Goal: Information Seeking & Learning: Learn about a topic

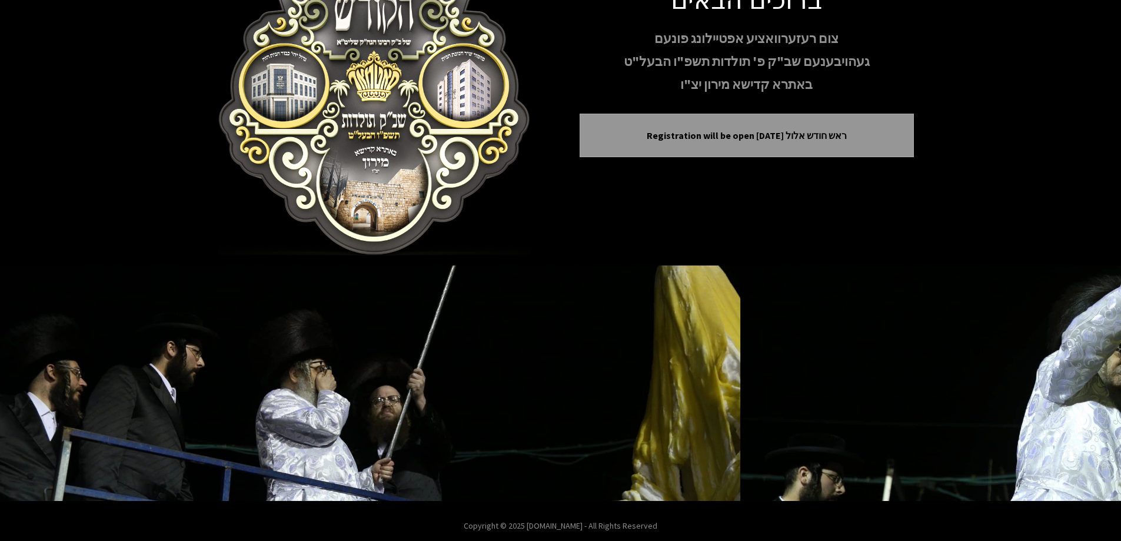
scroll to position [117, 0]
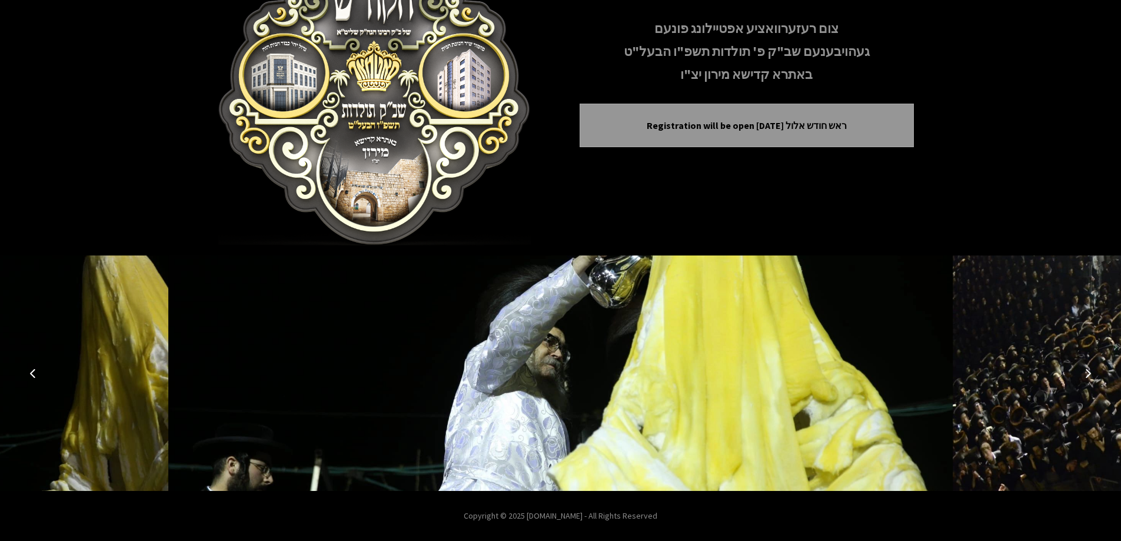
click at [1085, 367] on button "Next image" at bounding box center [1088, 373] width 28 height 28
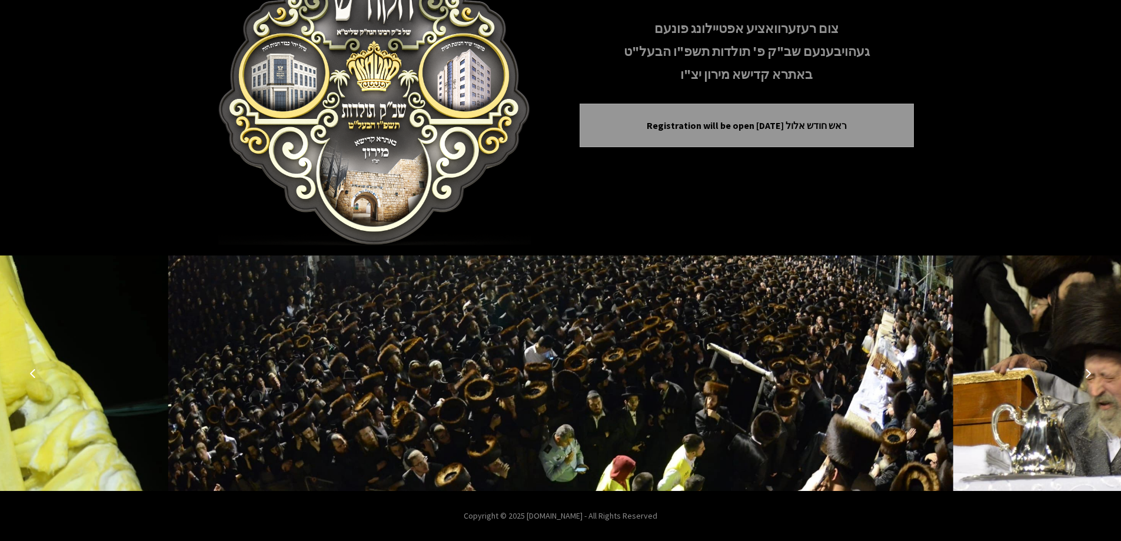
click at [1085, 367] on button "Next image" at bounding box center [1088, 373] width 28 height 28
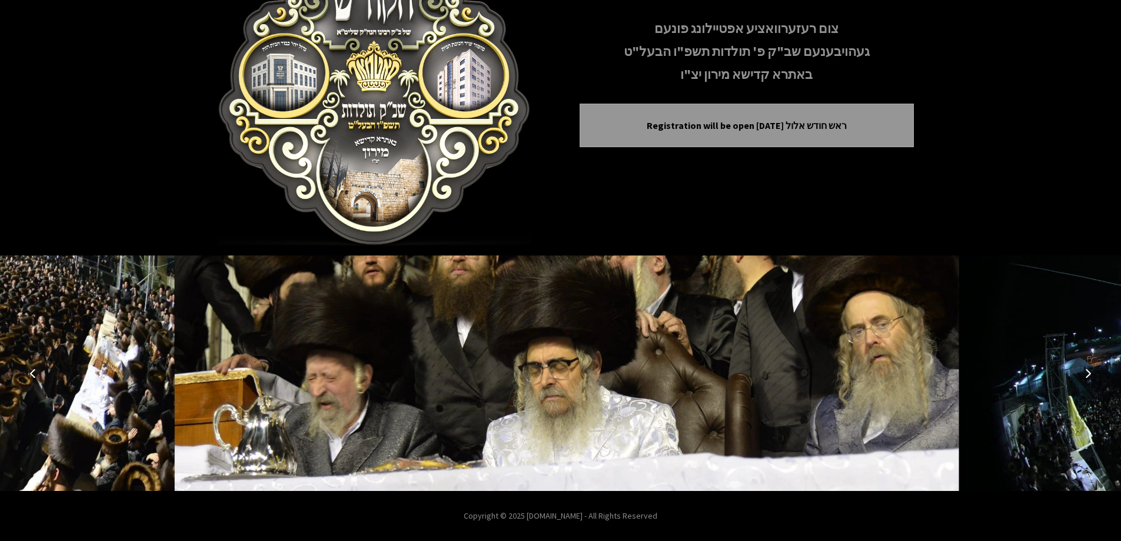
click at [1085, 367] on button "Next image" at bounding box center [1088, 373] width 28 height 28
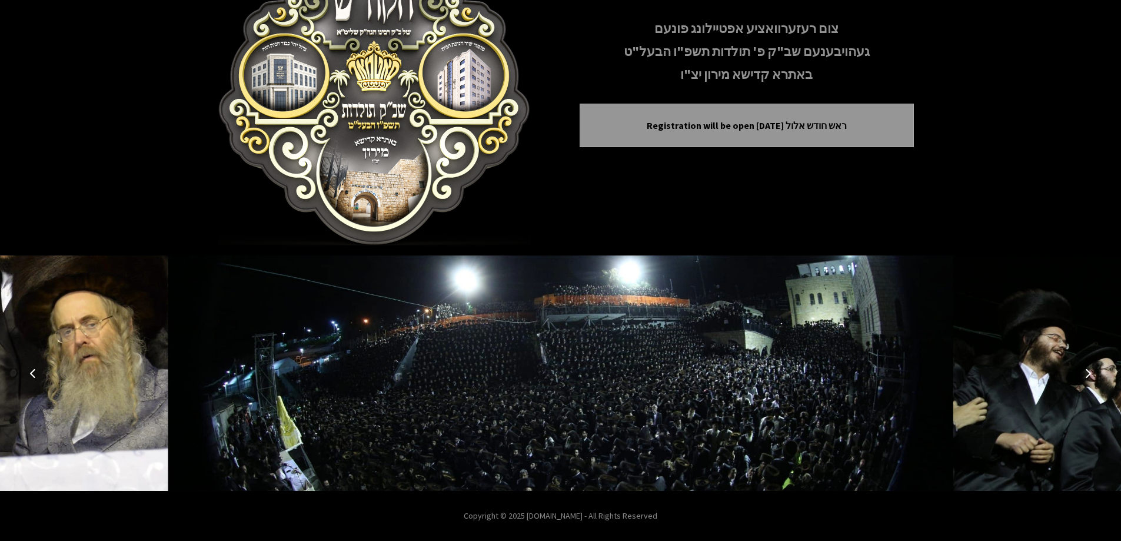
click at [1085, 367] on button "Next image" at bounding box center [1088, 373] width 28 height 28
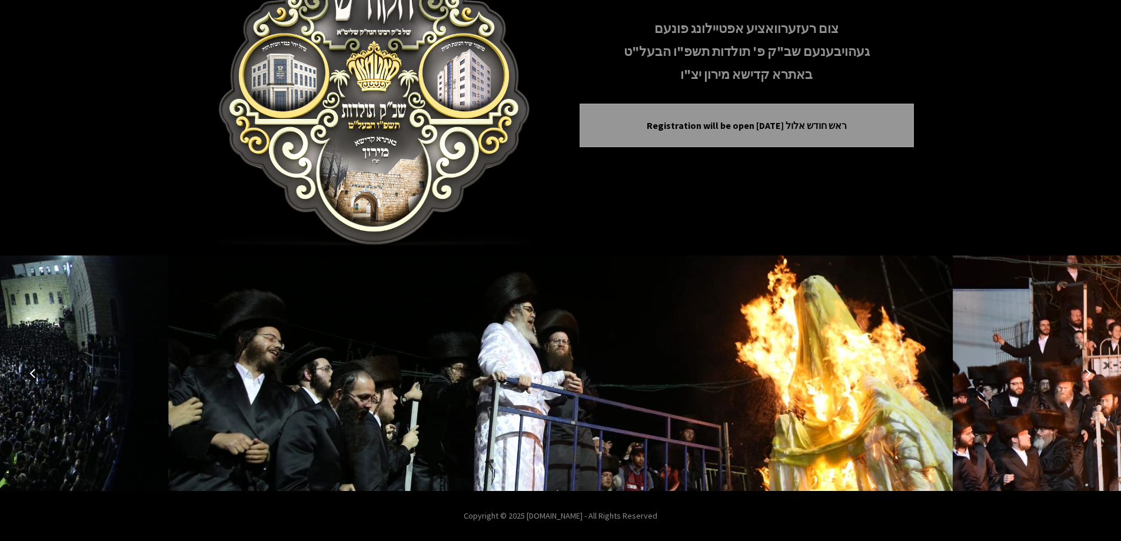
click at [1085, 367] on button "Next image" at bounding box center [1088, 373] width 28 height 28
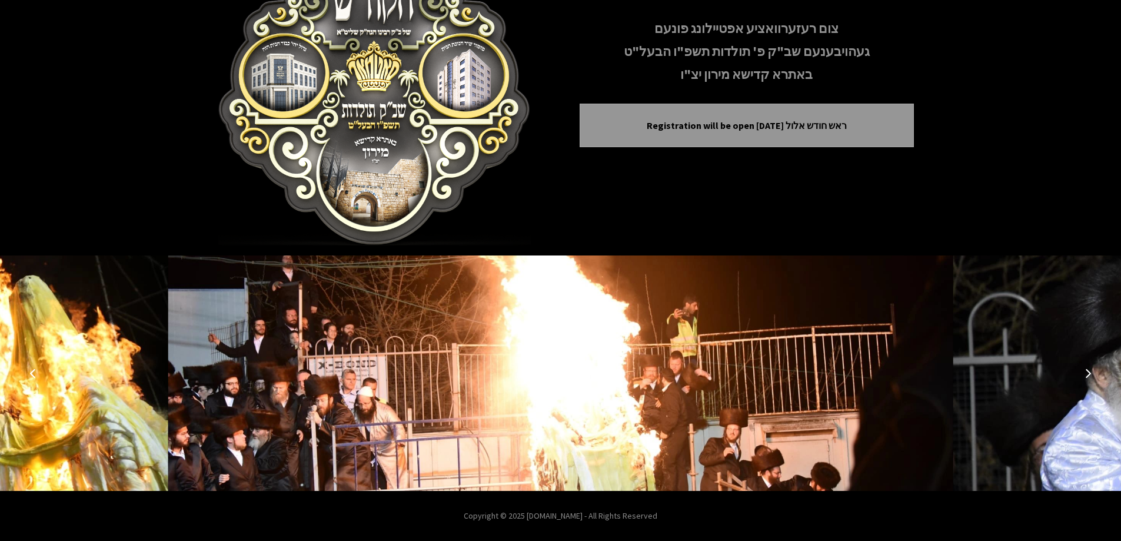
click at [1085, 367] on button "Next image" at bounding box center [1088, 373] width 28 height 28
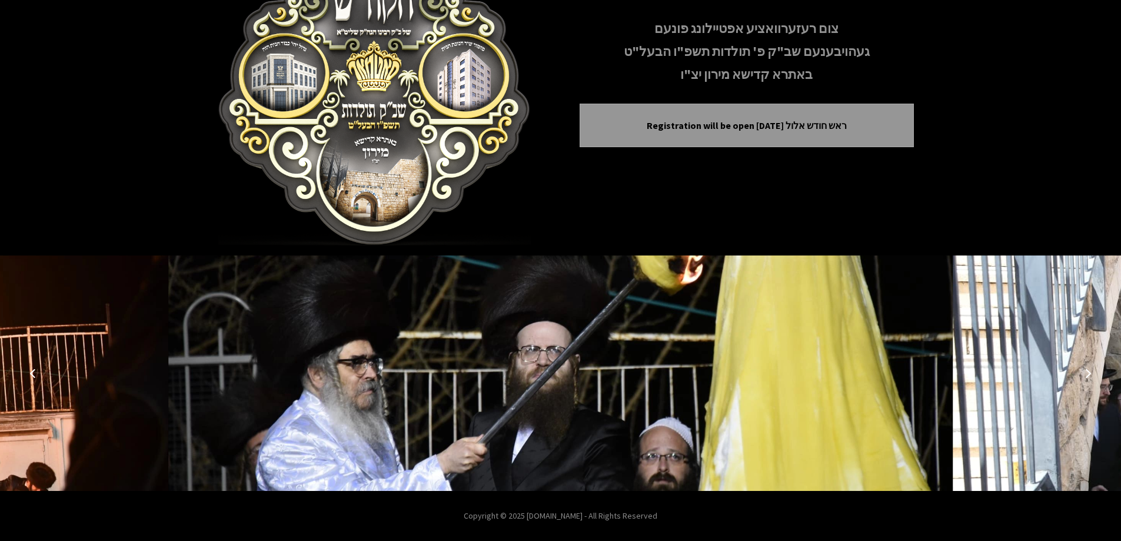
click at [1085, 367] on button "Next image" at bounding box center [1088, 373] width 28 height 28
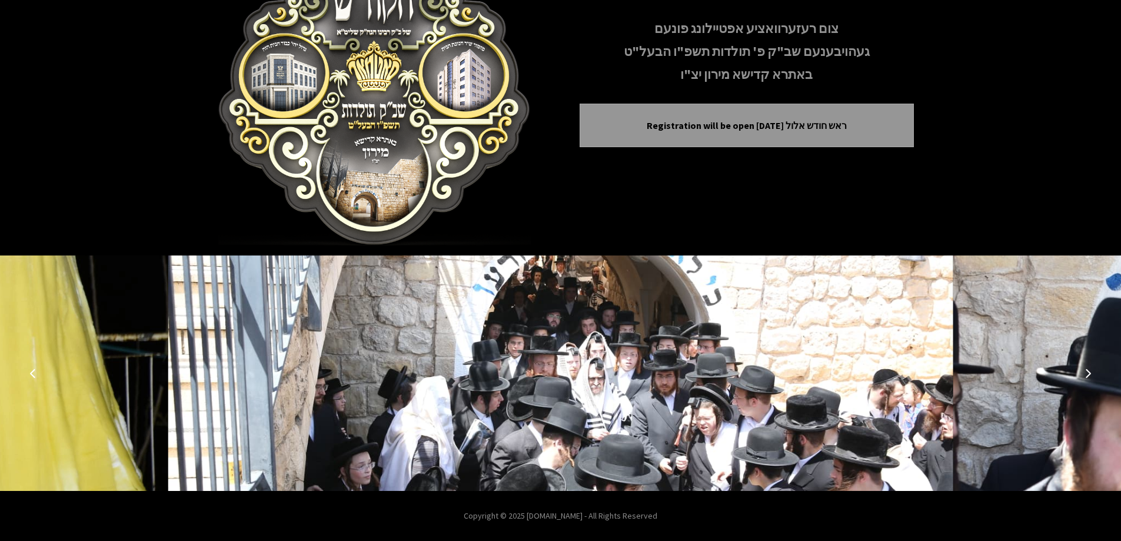
click at [1086, 367] on button "Next image" at bounding box center [1088, 373] width 28 height 28
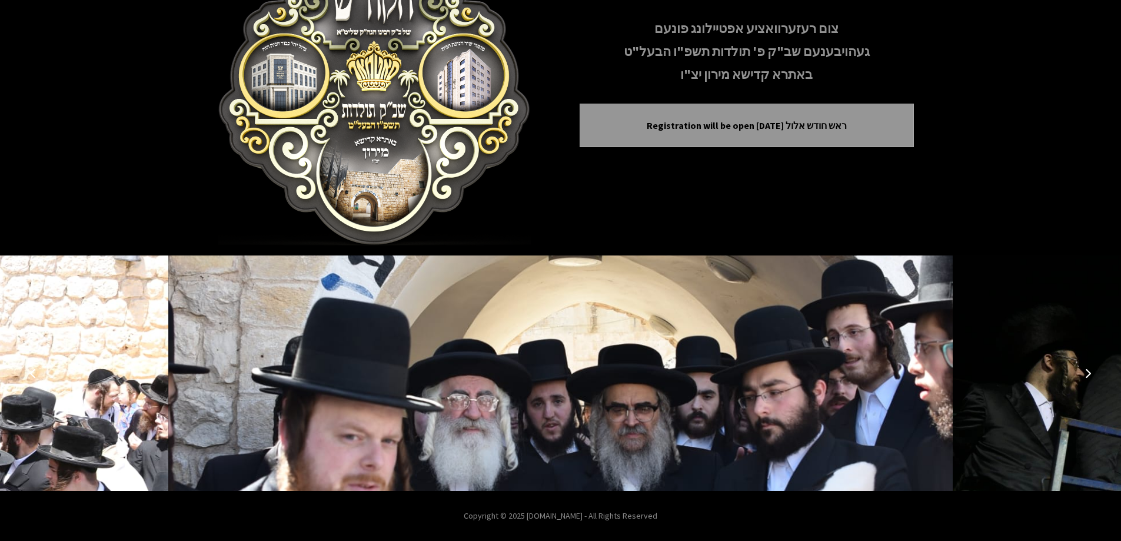
click at [1086, 367] on button "Next image" at bounding box center [1088, 373] width 28 height 28
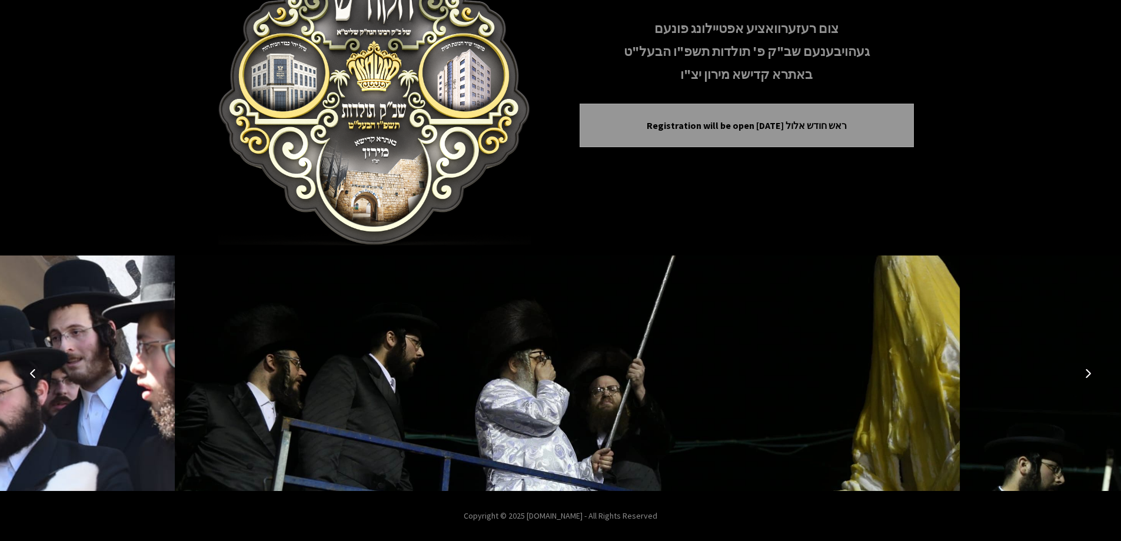
click at [1086, 367] on button "Next image" at bounding box center [1088, 373] width 28 height 28
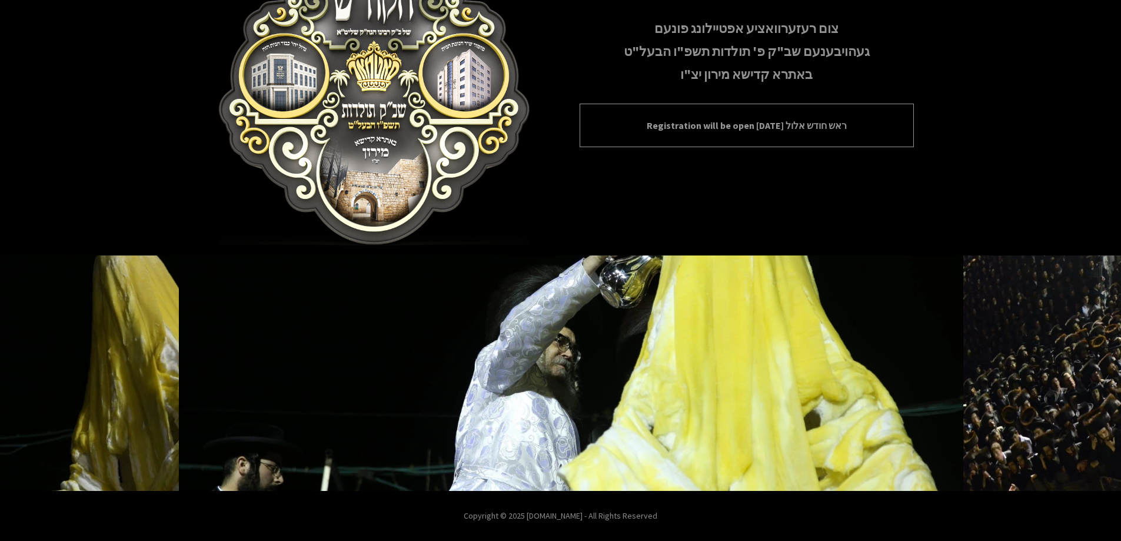
click at [801, 125] on p "Registration will be open [DATE] ראש חודש אלול" at bounding box center [746, 125] width 305 height 14
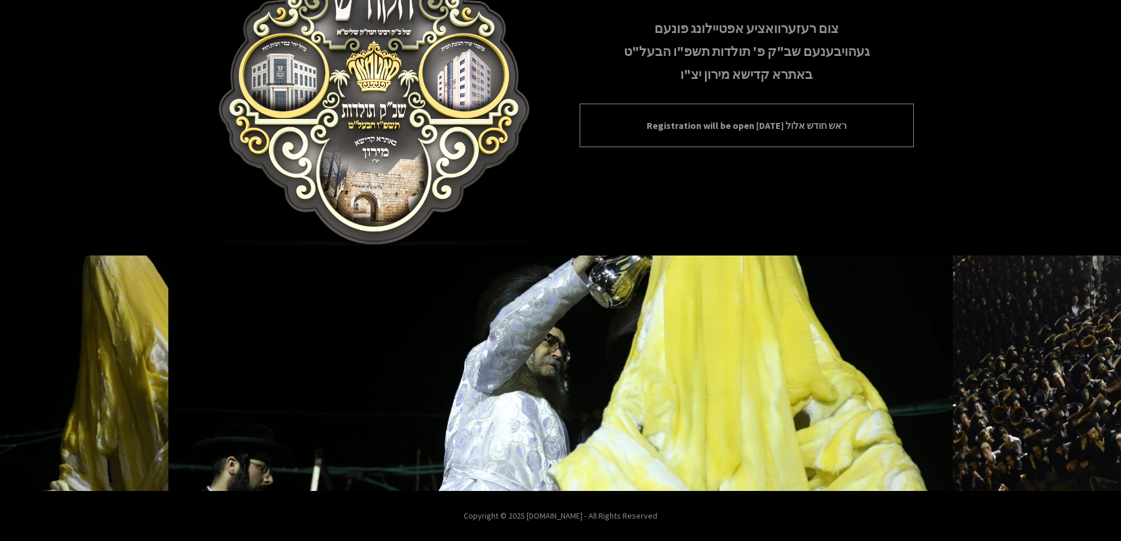
click at [717, 125] on p "Registration will be open [DATE] ראש חודש אלול" at bounding box center [746, 125] width 305 height 14
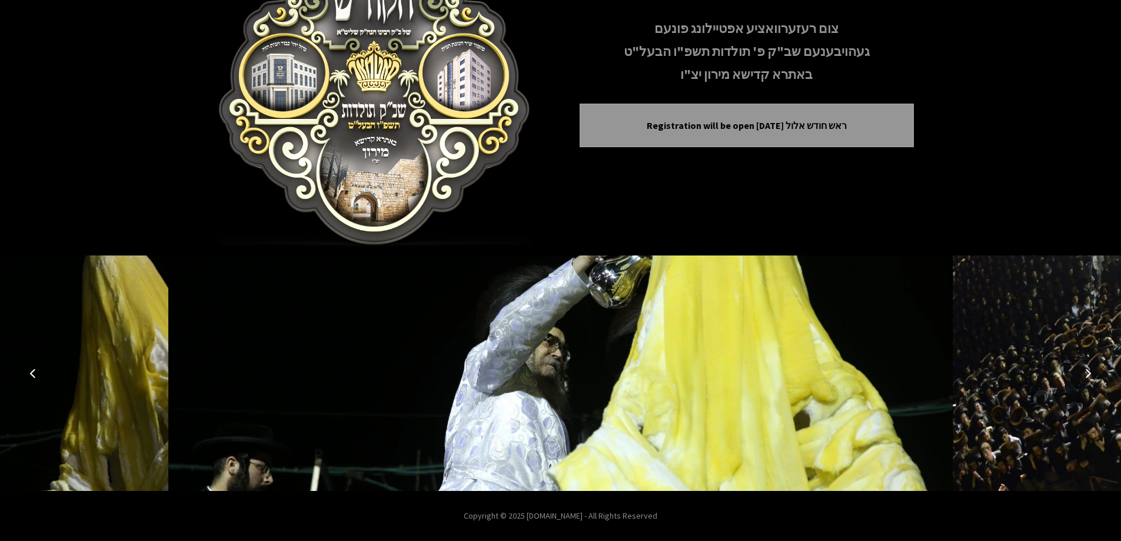
click at [1089, 366] on button "Next image" at bounding box center [1088, 373] width 28 height 28
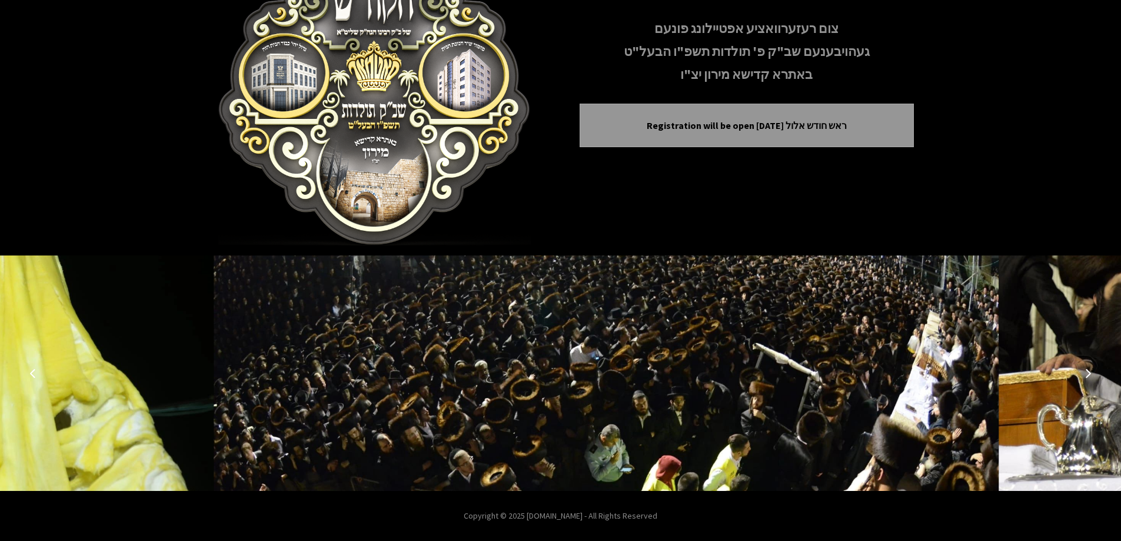
click at [1089, 366] on button "Next image" at bounding box center [1088, 373] width 28 height 28
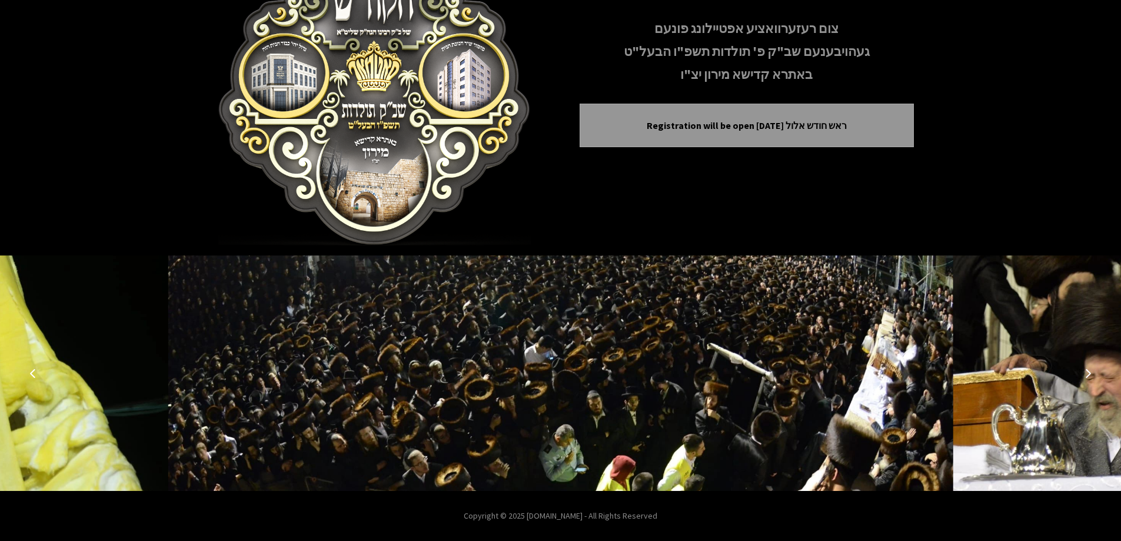
click at [1089, 366] on button "Next image" at bounding box center [1088, 373] width 28 height 28
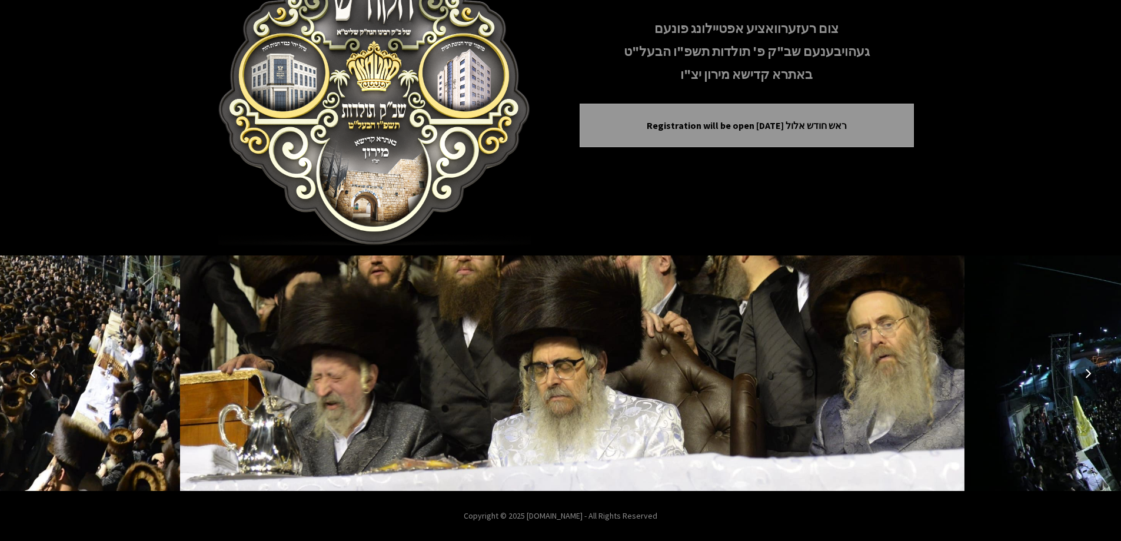
click at [1089, 366] on button "Next image" at bounding box center [1088, 373] width 28 height 28
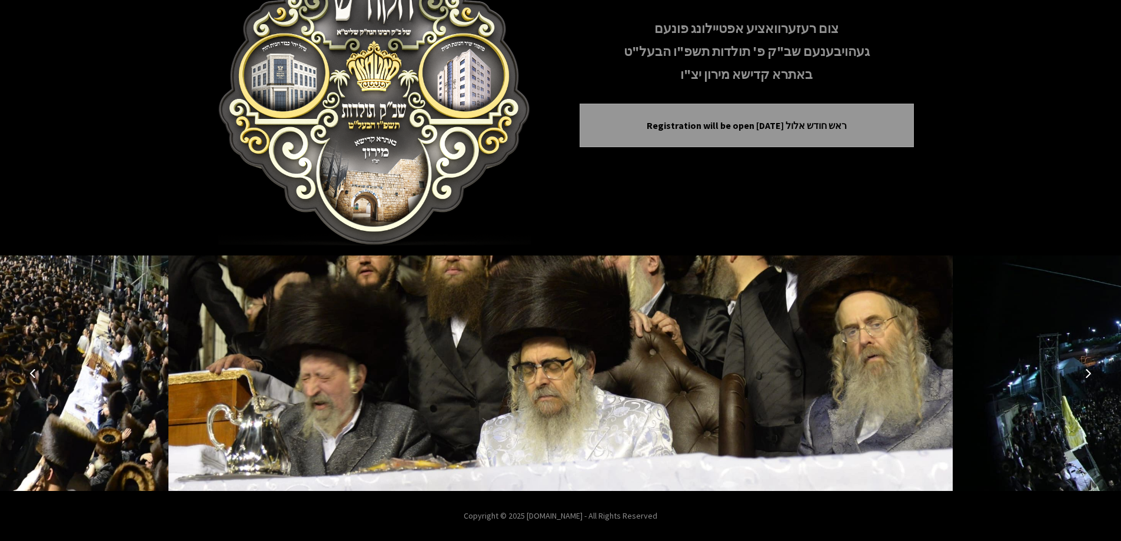
click at [1089, 366] on button "Next image" at bounding box center [1088, 373] width 28 height 28
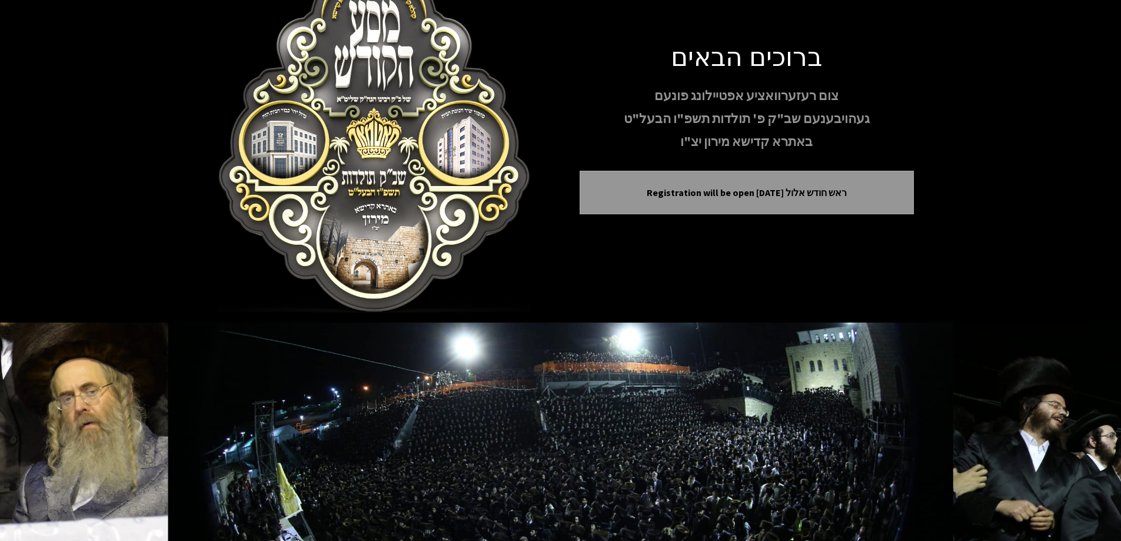
scroll to position [0, 0]
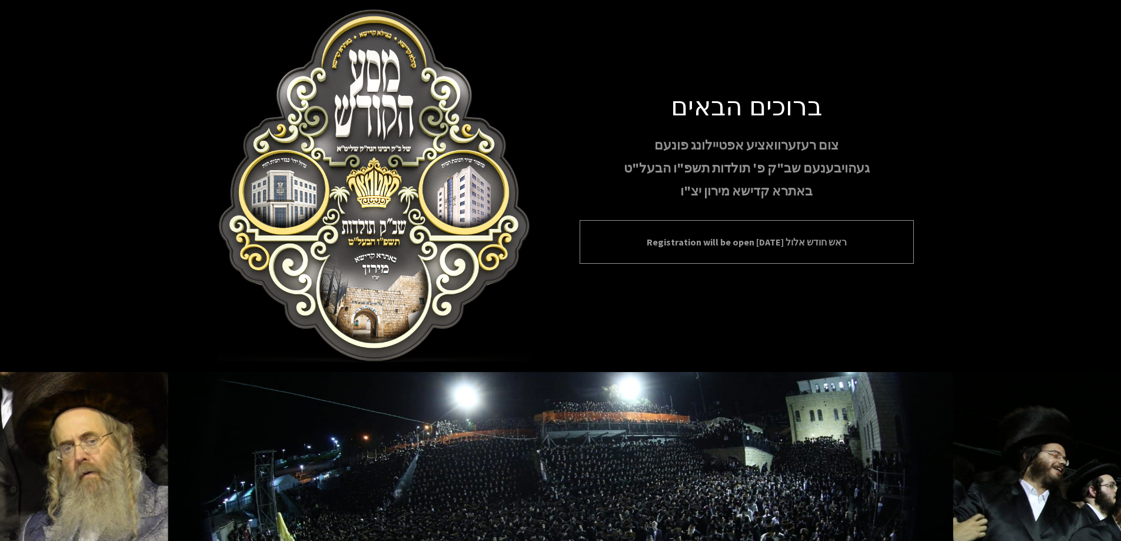
click at [740, 237] on p "Registration will be open [DATE] ראש חודש אלול" at bounding box center [746, 242] width 305 height 14
